Goal: Task Accomplishment & Management: Complete application form

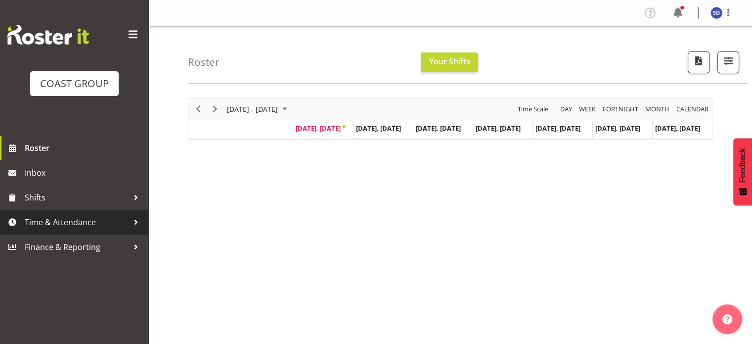
click at [43, 219] on span "Time & Attendance" at bounding box center [77, 222] width 104 height 15
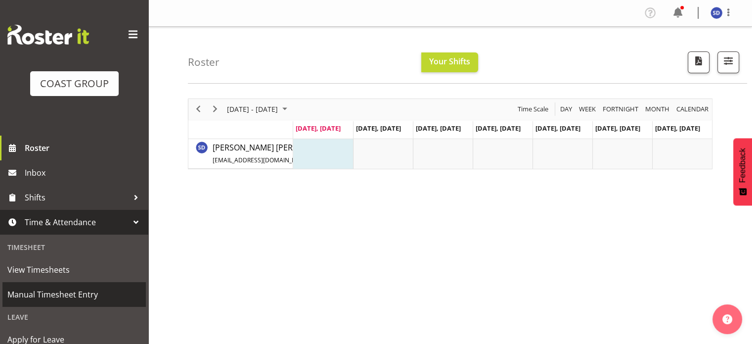
click at [36, 290] on span "Manual Timesheet Entry" at bounding box center [73, 294] width 133 height 15
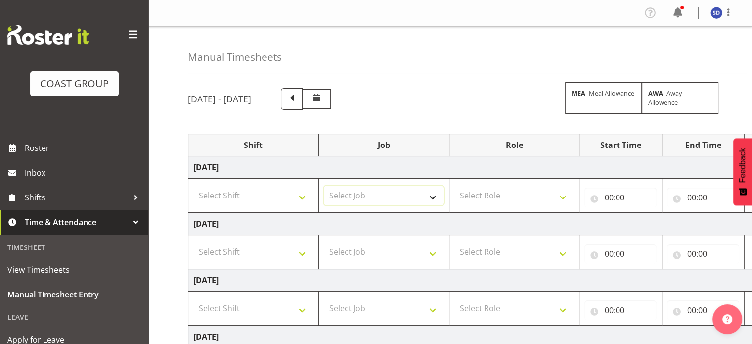
click at [432, 197] on select "Select Job 1 Carlton Events 1 [PERSON_NAME][GEOGRAPHIC_DATA] 1 [PERSON_NAME][GE…" at bounding box center [384, 195] width 120 height 20
select select "8226"
click at [324, 185] on select "Select Job 1 Carlton Events 1 [PERSON_NAME][GEOGRAPHIC_DATA] 1 [PERSON_NAME][GE…" at bounding box center [384, 195] width 120 height 20
click at [303, 195] on select "Select Shift CHC SIGN ADMIN (LEAVE ALONE, DONT MAKE INACTIVE) DW CHC ARK WORK D…" at bounding box center [253, 195] width 120 height 20
select select "62216"
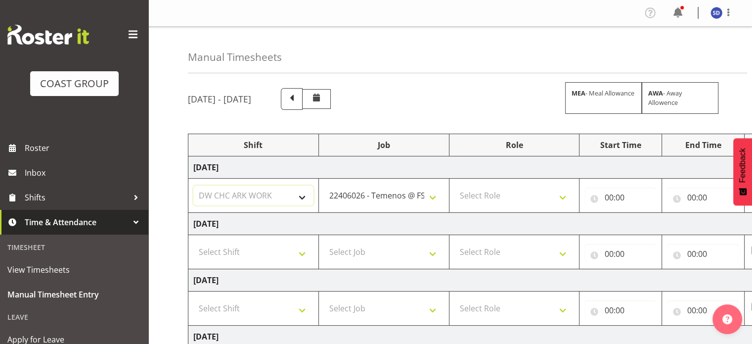
click at [193, 185] on select "Select Shift CHC SIGN ADMIN (LEAVE ALONE, DONT MAKE INACTIVE) DW CHC ARK WORK D…" at bounding box center [253, 195] width 120 height 20
click at [432, 198] on select "1 Carlton Events 1 [PERSON_NAME] 1 [PERSON_NAME][GEOGRAPHIC_DATA] 1 EHS WAREHOU…" at bounding box center [384, 195] width 120 height 20
select select "9477"
click at [324, 185] on select "1 Carlton Events 1 [PERSON_NAME] 1 [PERSON_NAME][GEOGRAPHIC_DATA] 1 EHS WAREHOU…" at bounding box center [384, 195] width 120 height 20
click at [561, 193] on select "Select Role SIGNWRITER" at bounding box center [514, 195] width 120 height 20
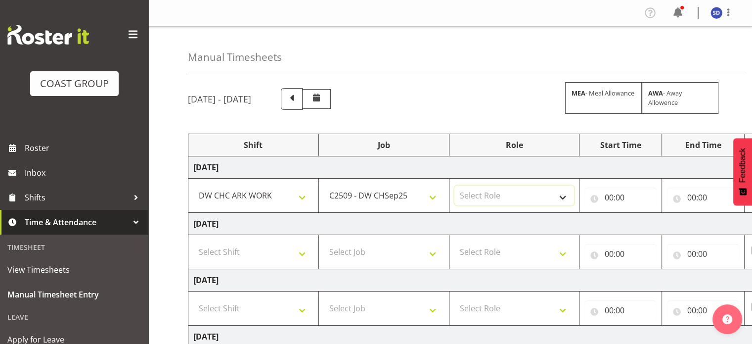
select select "217"
click at [454, 185] on select "Select Role SIGNWRITER" at bounding box center [514, 195] width 120 height 20
click at [605, 200] on input "00:00" at bounding box center [620, 197] width 72 height 20
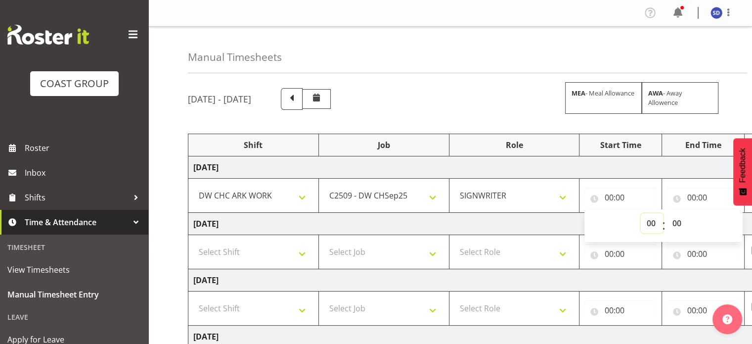
click at [649, 225] on select "00 01 02 03 04 05 06 07 08 09 10 11 12 13 14 15 16 17 18 19 20 21 22 23" at bounding box center [652, 223] width 22 height 20
select select "8"
click at [641, 213] on select "00 01 02 03 04 05 06 07 08 09 10 11 12 13 14 15 16 17 18 19 20 21 22 23" at bounding box center [652, 223] width 22 height 20
type input "08:00"
click at [688, 194] on input "00:00" at bounding box center [703, 197] width 72 height 20
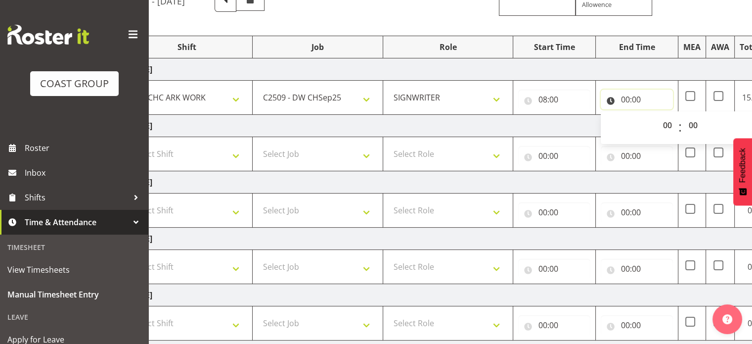
scroll to position [84, 0]
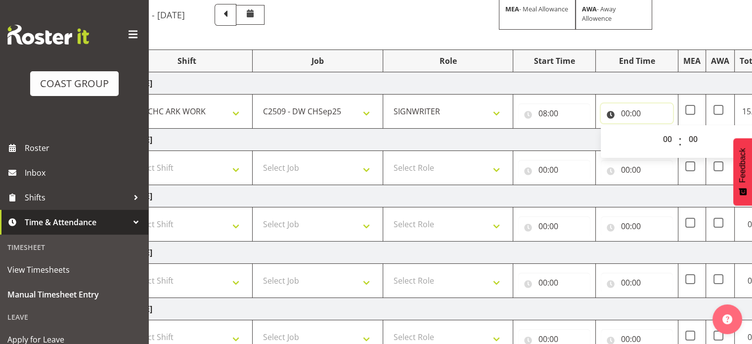
click at [624, 113] on input "00:00" at bounding box center [637, 113] width 72 height 20
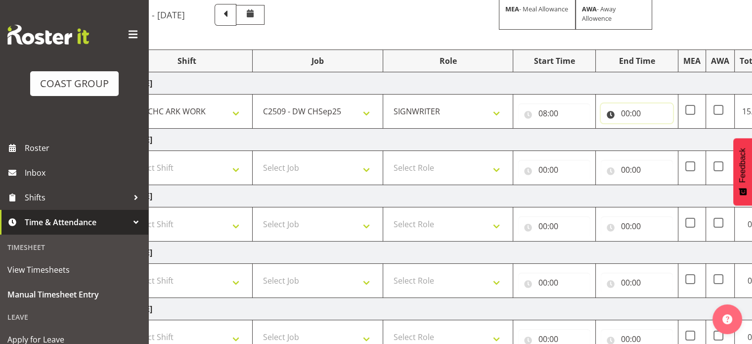
click at [624, 113] on input "00:00" at bounding box center [637, 113] width 72 height 20
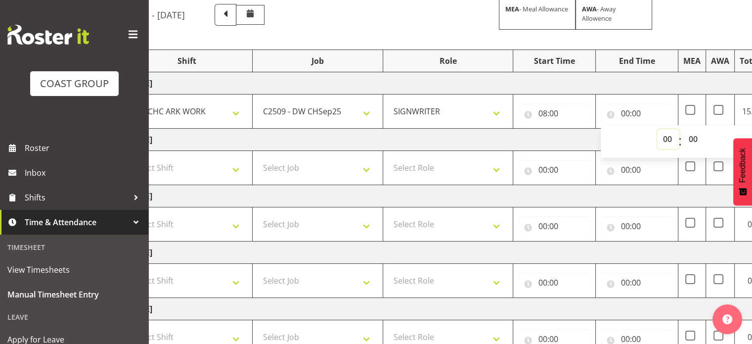
click at [669, 138] on select "00 01 02 03 04 05 06 07 08 09 10 11 12 13 14 15 16 17 18 19 20 21 22 23" at bounding box center [668, 139] width 22 height 20
select select "9"
click at [657, 129] on select "00 01 02 03 04 05 06 07 08 09 10 11 12 13 14 15 16 17 18 19 20 21 22 23" at bounding box center [668, 139] width 22 height 20
type input "09:00"
click at [670, 134] on select "00 01 02 03 04 05 06 07 08 09 10 11 12 13 14 15 16 17 18 19 20 21 22 23" at bounding box center [668, 139] width 22 height 20
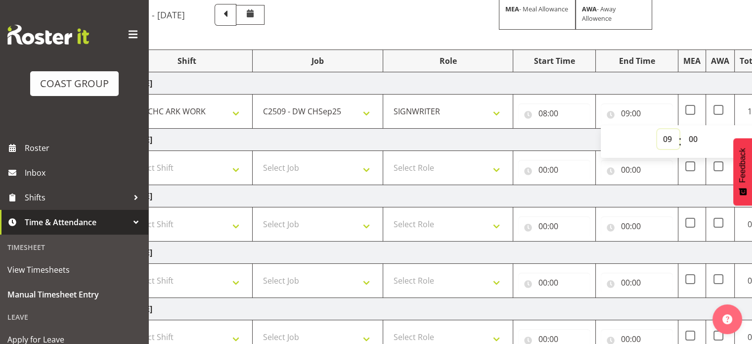
select select "17"
click at [657, 129] on select "00 01 02 03 04 05 06 07 08 09 10 11 12 13 14 15 16 17 18 19 20 21 22 23" at bounding box center [668, 139] width 22 height 20
type input "17:00"
click at [238, 170] on select "Select Shift CHC SIGN ADMIN (LEAVE ALONE, DONT MAKE INACTIVE) DW CHC ARK WORK D…" at bounding box center [187, 168] width 120 height 20
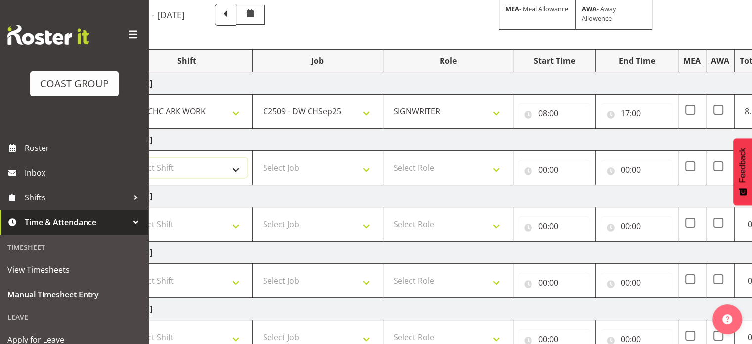
select select "62216"
click at [127, 158] on select "Select Shift CHC SIGN ADMIN (LEAVE ALONE, DONT MAKE INACTIVE) DW CHC ARK WORK D…" at bounding box center [187, 168] width 120 height 20
click at [364, 171] on select "Select Job 1 Carlton Events 1 [PERSON_NAME][GEOGRAPHIC_DATA] 1 [PERSON_NAME][GE…" at bounding box center [318, 168] width 120 height 20
select select "9477"
click at [258, 158] on select "Select Job 1 Carlton Events 1 [PERSON_NAME][GEOGRAPHIC_DATA] 1 [PERSON_NAME][GE…" at bounding box center [318, 168] width 120 height 20
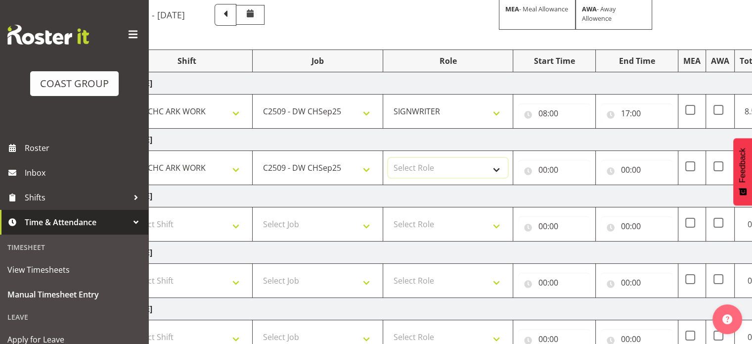
click at [492, 167] on select "Select Role SIGNWRITER" at bounding box center [448, 168] width 120 height 20
select select "217"
click at [388, 158] on select "Select Role SIGNWRITER" at bounding box center [448, 168] width 120 height 20
click at [542, 169] on input "00:00" at bounding box center [554, 170] width 72 height 20
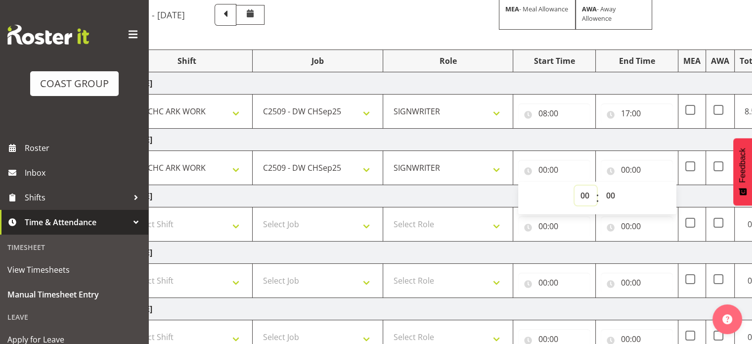
click at [585, 193] on select "00 01 02 03 04 05 06 07 08 09 10 11 12 13 14 15 16 17 18 19 20 21 22 23" at bounding box center [585, 195] width 22 height 20
select select "8"
click at [574, 185] on select "00 01 02 03 04 05 06 07 08 09 10 11 12 13 14 15 16 17 18 19 20 21 22 23" at bounding box center [585, 195] width 22 height 20
type input "08:00"
click at [623, 168] on input "00:00" at bounding box center [637, 170] width 72 height 20
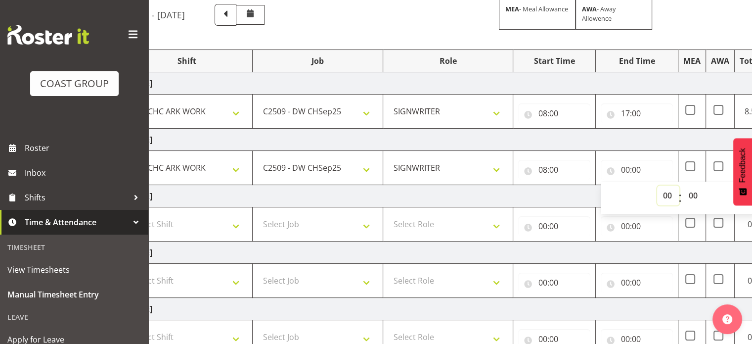
click at [668, 191] on select "00 01 02 03 04 05 06 07 08 09 10 11 12 13 14 15 16 17 18 19 20 21 22 23" at bounding box center [668, 195] width 22 height 20
select select "16"
click at [657, 185] on select "00 01 02 03 04 05 06 07 08 09 10 11 12 13 14 15 16 17 18 19 20 21 22 23" at bounding box center [668, 195] width 22 height 20
type input "16:00"
click at [690, 196] on select "00 01 02 03 04 05 06 07 08 09 10 11 12 13 14 15 16 17 18 19 20 21 22 23 24 25 2…" at bounding box center [694, 195] width 22 height 20
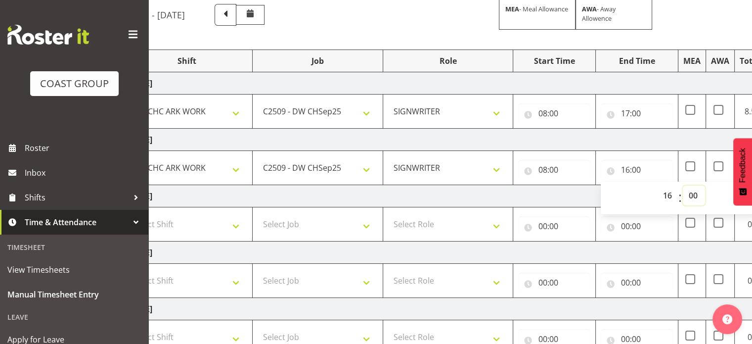
select select "30"
click at [683, 185] on select "00 01 02 03 04 05 06 07 08 09 10 11 12 13 14 15 16 17 18 19 20 21 22 23 24 25 2…" at bounding box center [694, 195] width 22 height 20
type input "16:30"
click at [236, 224] on select "Select Shift CHC SIGN ADMIN (LEAVE ALONE, DONT MAKE INACTIVE) DW CHC ARK WORK D…" at bounding box center [187, 224] width 120 height 20
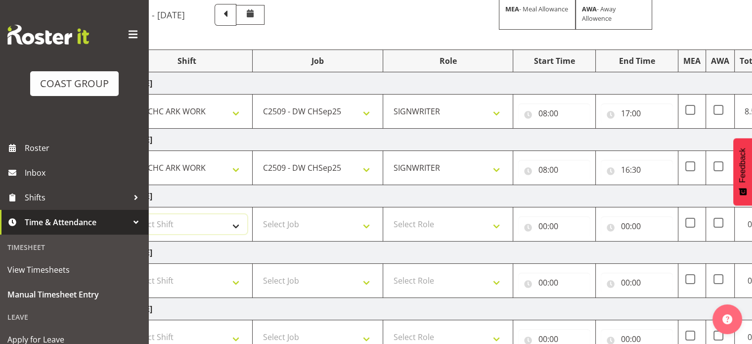
select select "62216"
click at [127, 214] on select "Select Shift CHC SIGN ADMIN (LEAVE ALONE, DONT MAKE INACTIVE) DW CHC ARK WORK D…" at bounding box center [187, 224] width 120 height 20
click at [367, 223] on select "Select Job 1 Carlton Events 1 [PERSON_NAME][GEOGRAPHIC_DATA] 1 [PERSON_NAME][GE…" at bounding box center [318, 224] width 120 height 20
select select "9477"
click at [258, 214] on select "Select Job 1 Carlton Events 1 [PERSON_NAME][GEOGRAPHIC_DATA] 1 [PERSON_NAME][GE…" at bounding box center [318, 224] width 120 height 20
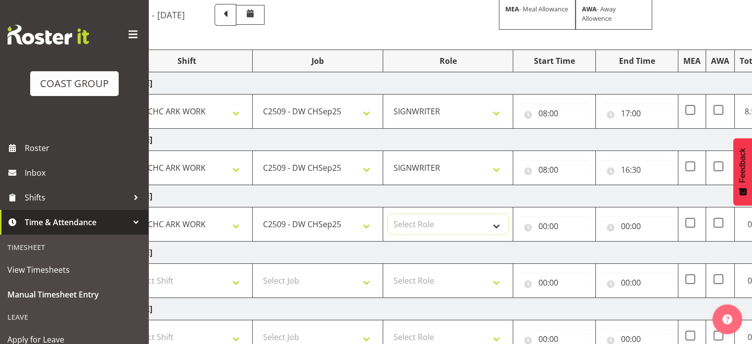
click at [495, 223] on select "Select Role SIGNWRITER" at bounding box center [448, 224] width 120 height 20
select select "217"
click at [388, 214] on select "Select Role SIGNWRITER" at bounding box center [448, 224] width 120 height 20
click at [544, 225] on input "00:00" at bounding box center [554, 226] width 72 height 20
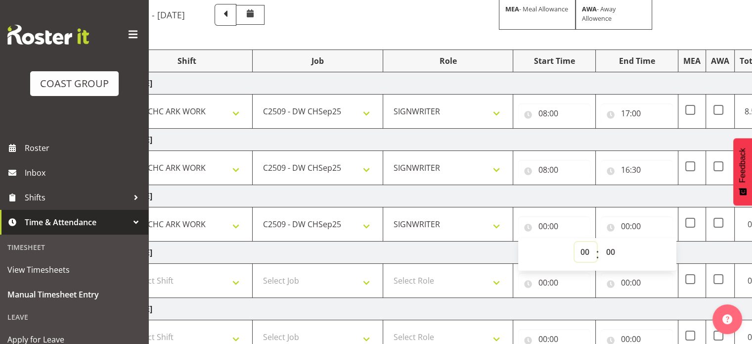
click at [585, 252] on select "00 01 02 03 04 05 06 07 08 09 10 11 12 13 14 15 16 17 18 19 20 21 22 23" at bounding box center [585, 252] width 22 height 20
select select "8"
click at [574, 242] on select "00 01 02 03 04 05 06 07 08 09 10 11 12 13 14 15 16 17 18 19 20 21 22 23" at bounding box center [585, 252] width 22 height 20
type input "08:00"
click at [626, 224] on input "00:00" at bounding box center [637, 226] width 72 height 20
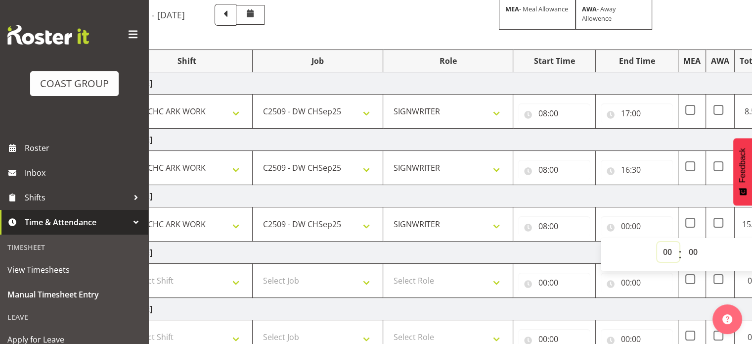
click at [664, 251] on select "00 01 02 03 04 05 06 07 08 09 10 11 12 13 14 15 16 17 18 19 20 21 22 23" at bounding box center [668, 252] width 22 height 20
select select "16"
click at [657, 242] on select "00 01 02 03 04 05 06 07 08 09 10 11 12 13 14 15 16 17 18 19 20 21 22 23" at bounding box center [668, 252] width 22 height 20
type input "16:00"
click at [691, 249] on select "00 01 02 03 04 05 06 07 08 09 10 11 12 13 14 15 16 17 18 19 20 21 22 23 24 25 2…" at bounding box center [694, 252] width 22 height 20
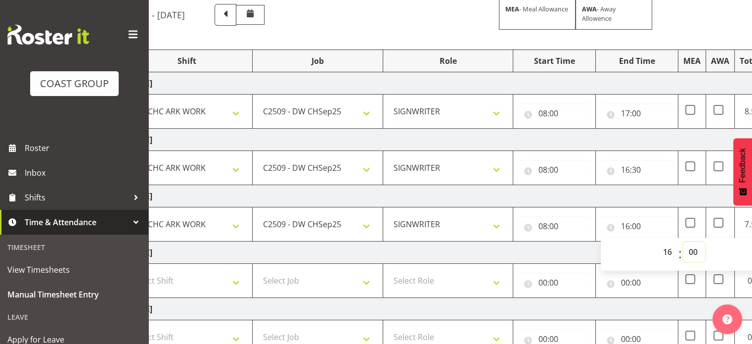
select select "30"
click at [683, 242] on select "00 01 02 03 04 05 06 07 08 09 10 11 12 13 14 15 16 17 18 19 20 21 22 23 24 25 2…" at bounding box center [694, 252] width 22 height 20
type input "16:30"
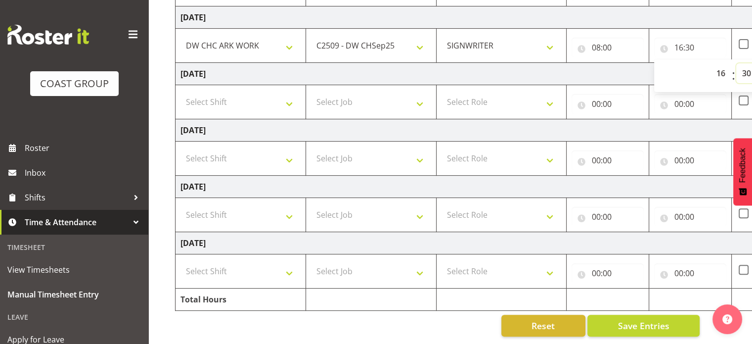
scroll to position [0, 12]
click at [289, 209] on select "Select Shift CHC SIGN ADMIN (LEAVE ALONE, DONT MAKE INACTIVE) DW CHC ARK WORK D…" at bounding box center [241, 215] width 120 height 20
select select "62216"
click at [181, 205] on select "Select Shift CHC SIGN ADMIN (LEAVE ALONE, DONT MAKE INACTIVE) DW CHC ARK WORK D…" at bounding box center [241, 215] width 120 height 20
click at [421, 207] on select "Select Job 1 Carlton Events 1 [PERSON_NAME][GEOGRAPHIC_DATA] 1 [PERSON_NAME][GE…" at bounding box center [372, 215] width 120 height 20
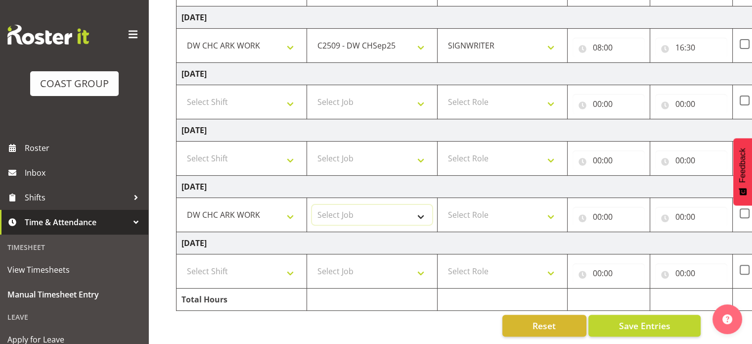
select select "9477"
click at [312, 205] on select "Select Job 1 Carlton Events 1 [PERSON_NAME][GEOGRAPHIC_DATA] 1 [PERSON_NAME][GE…" at bounding box center [372, 215] width 120 height 20
click at [551, 207] on select "Select Role SIGNWRITER" at bounding box center [502, 215] width 120 height 20
select select "217"
click at [442, 205] on select "Select Role SIGNWRITER" at bounding box center [502, 215] width 120 height 20
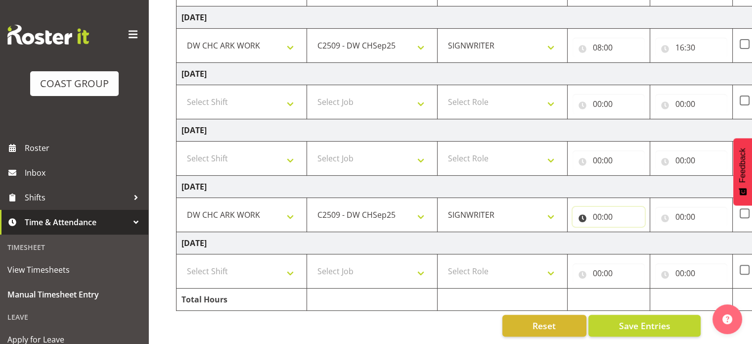
click at [597, 209] on input "00:00" at bounding box center [608, 217] width 72 height 20
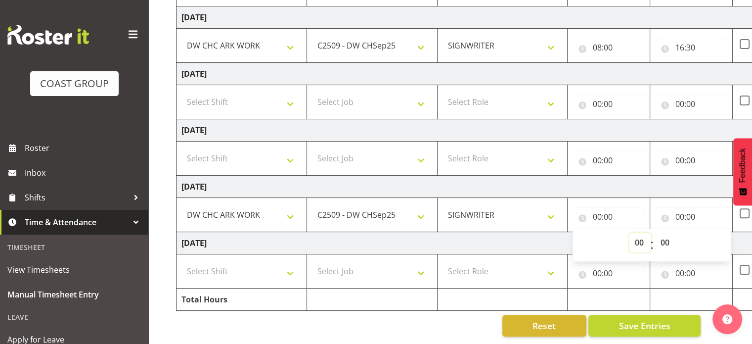
click at [639, 236] on select "00 01 02 03 04 05 06 07 08 09 10 11 12 13 14 15 16 17 18 19 20 21 22 23" at bounding box center [640, 242] width 22 height 20
select select "8"
click at [629, 232] on select "00 01 02 03 04 05 06 07 08 09 10 11 12 13 14 15 16 17 18 19 20 21 22 23" at bounding box center [640, 242] width 22 height 20
type input "08:00"
click at [673, 210] on input "00:00" at bounding box center [691, 217] width 72 height 20
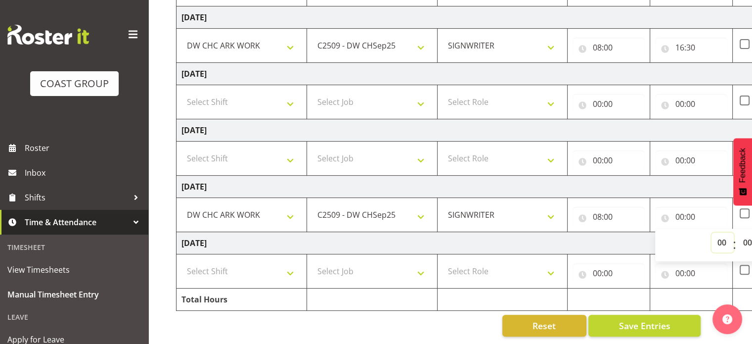
click at [720, 236] on select "00 01 02 03 04 05 06 07 08 09 10 11 12 13 14 15 16 17 18 19 20 21 22 23" at bounding box center [722, 242] width 22 height 20
select select "17"
click at [711, 232] on select "00 01 02 03 04 05 06 07 08 09 10 11 12 13 14 15 16 17 18 19 20 21 22 23" at bounding box center [722, 242] width 22 height 20
type input "17:00"
click at [288, 264] on select "Select Shift CHC SIGN ADMIN (LEAVE ALONE, DONT MAKE INACTIVE) DW CHC ARK WORK D…" at bounding box center [241, 271] width 120 height 20
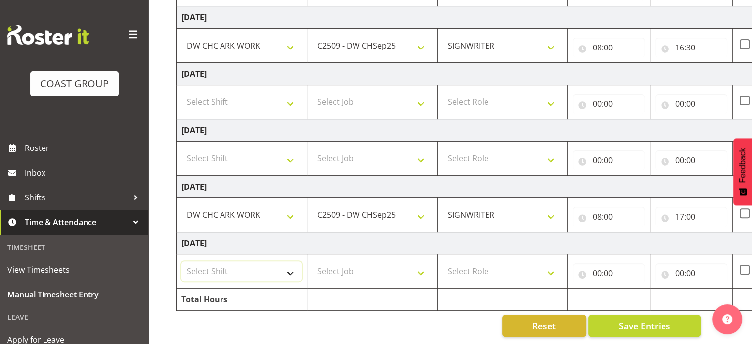
select select "62216"
click at [181, 261] on select "Select Shift CHC SIGN ADMIN (LEAVE ALONE, DONT MAKE INACTIVE) DW CHC ARK WORK D…" at bounding box center [241, 271] width 120 height 20
click at [421, 266] on select "Select Job 1 Carlton Events 1 [PERSON_NAME][GEOGRAPHIC_DATA] 1 [PERSON_NAME][GE…" at bounding box center [372, 271] width 120 height 20
select select "9477"
click at [312, 261] on select "Select Job 1 Carlton Events 1 [PERSON_NAME][GEOGRAPHIC_DATA] 1 [PERSON_NAME][GE…" at bounding box center [372, 271] width 120 height 20
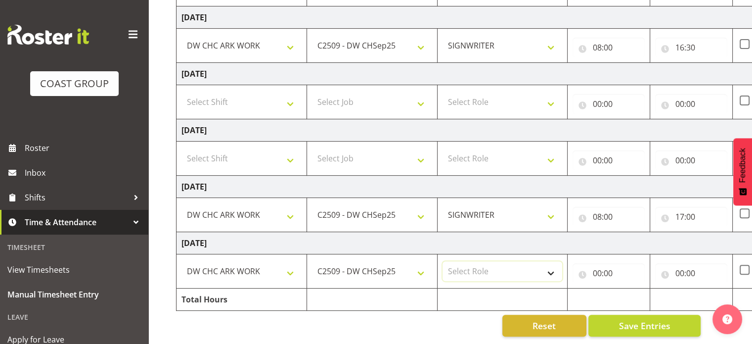
click at [550, 264] on select "Select Role SIGNWRITER" at bounding box center [502, 271] width 120 height 20
select select "217"
click at [442, 261] on select "Select Role SIGNWRITER" at bounding box center [502, 271] width 120 height 20
click at [596, 264] on input "00:00" at bounding box center [608, 273] width 72 height 20
click at [639, 291] on select "00 01 02 03 04 05 06 07 08 09 10 11 12 13 14 15 16 17 18 19 20 21 22 23" at bounding box center [640, 299] width 22 height 20
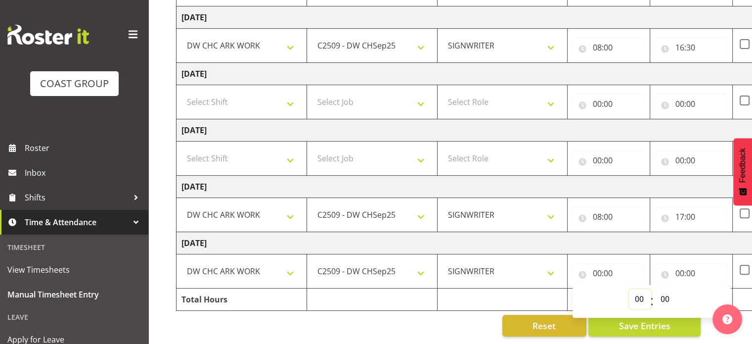
select select "8"
click at [629, 289] on select "00 01 02 03 04 05 06 07 08 09 10 11 12 13 14 15 16 17 18 19 20 21 22 23" at bounding box center [640, 299] width 22 height 20
type input "08:00"
click at [681, 264] on input "00:00" at bounding box center [691, 273] width 72 height 20
click at [721, 291] on select "00 01 02 03 04 05 06 07 08 09 10 11 12 13 14 15 16 17 18 19 20 21 22 23" at bounding box center [722, 299] width 22 height 20
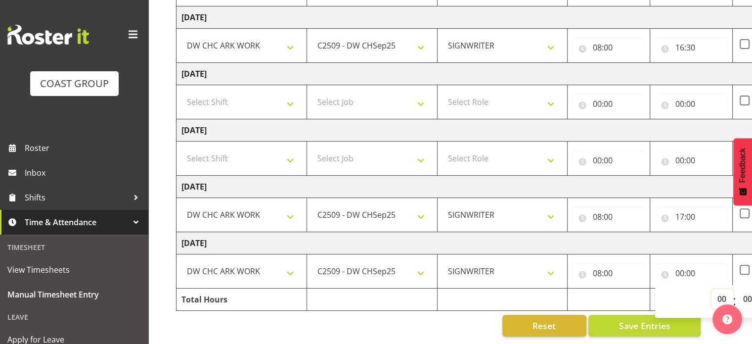
select select "17"
click at [711, 289] on select "00 01 02 03 04 05 06 07 08 09 10 11 12 13 14 15 16 17 18 19 20 21 22 23" at bounding box center [722, 299] width 22 height 20
type input "17:00"
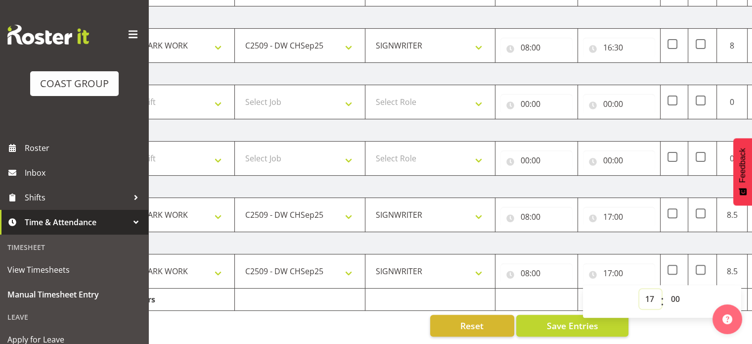
scroll to position [0, 109]
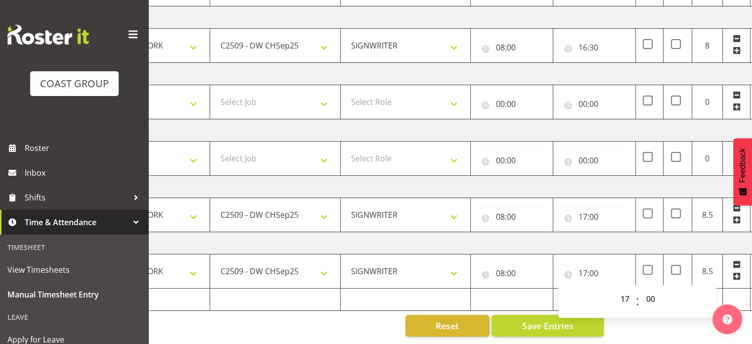
click at [676, 314] on div "Manual Timesheets [DATE] - [DATE] MEA - Meal Allowance AWA - Away Allowence Shi…" at bounding box center [450, 53] width 604 height 579
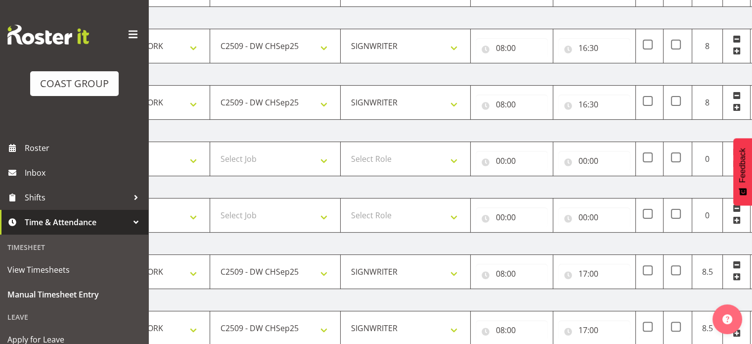
scroll to position [268, 0]
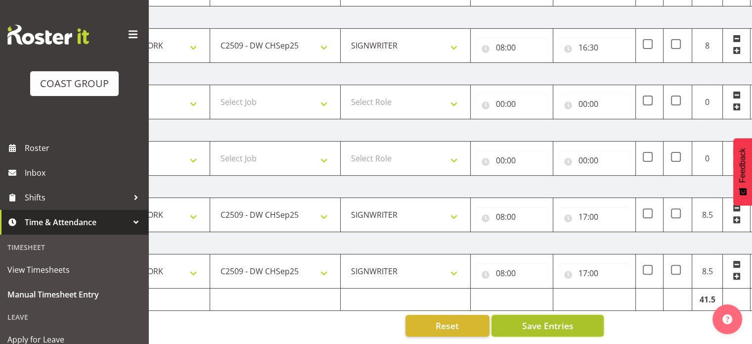
click at [540, 319] on span "Save Entries" at bounding box center [546, 325] width 51 height 13
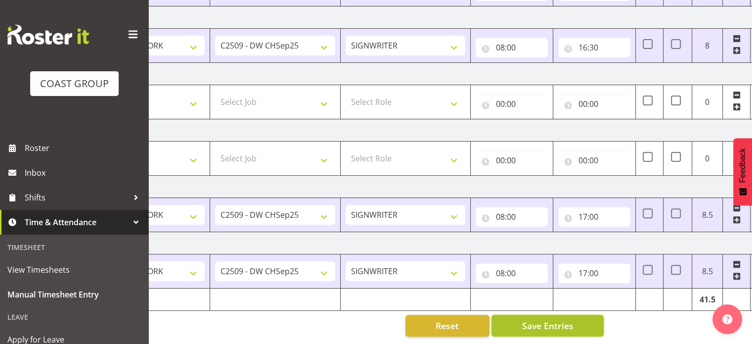
click at [540, 319] on span "Save Entries" at bounding box center [546, 325] width 51 height 13
drag, startPoint x: 759, startPoint y: 16, endPoint x: 527, endPoint y: 13, distance: 231.8
click at [527, 13] on td "[DATE]" at bounding box center [425, 17] width 691 height 22
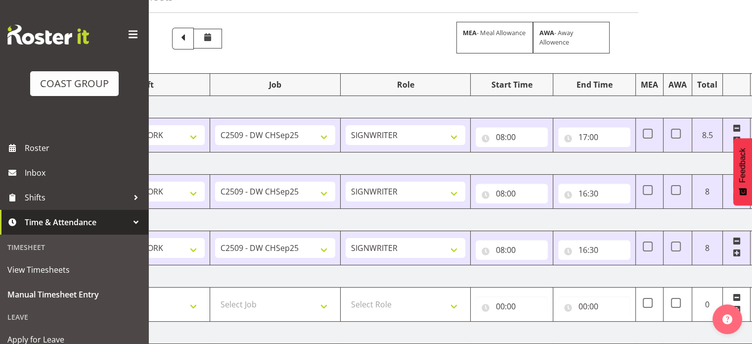
scroll to position [0, 0]
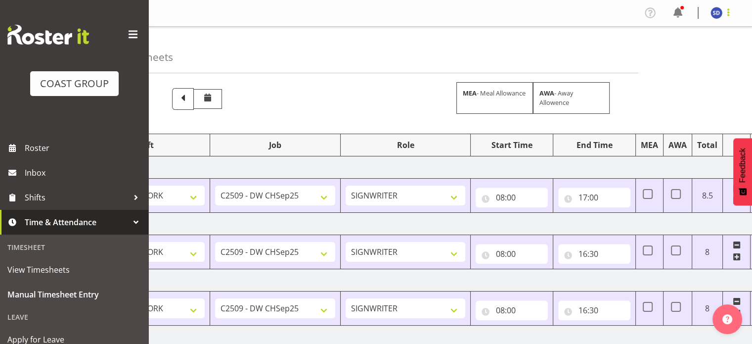
click at [728, 8] on span at bounding box center [728, 12] width 12 height 12
click at [672, 51] on link "Log Out" at bounding box center [686, 52] width 95 height 18
